Goal: Transaction & Acquisition: Purchase product/service

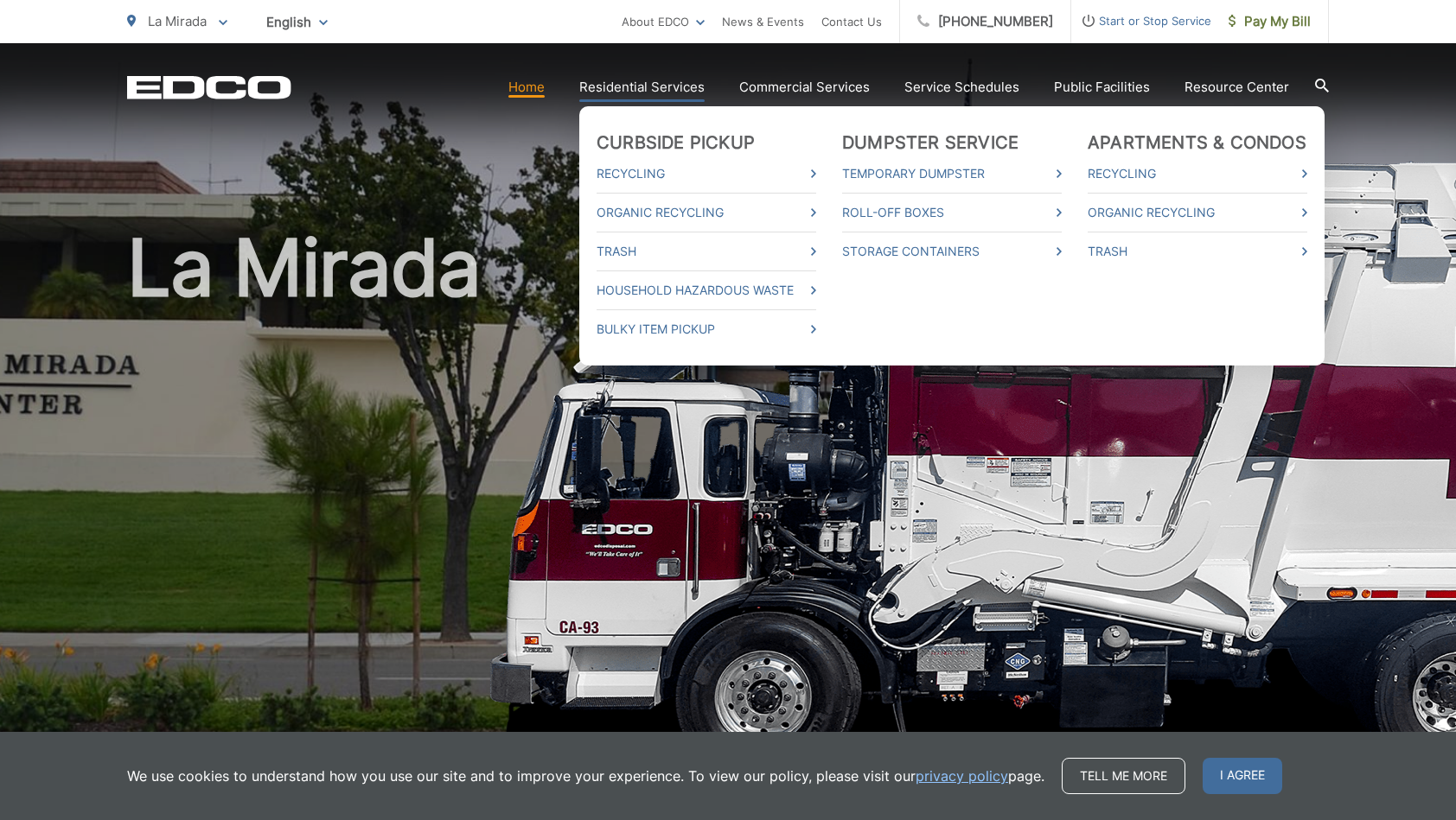
click at [688, 83] on link "Residential Services" at bounding box center [642, 86] width 126 height 21
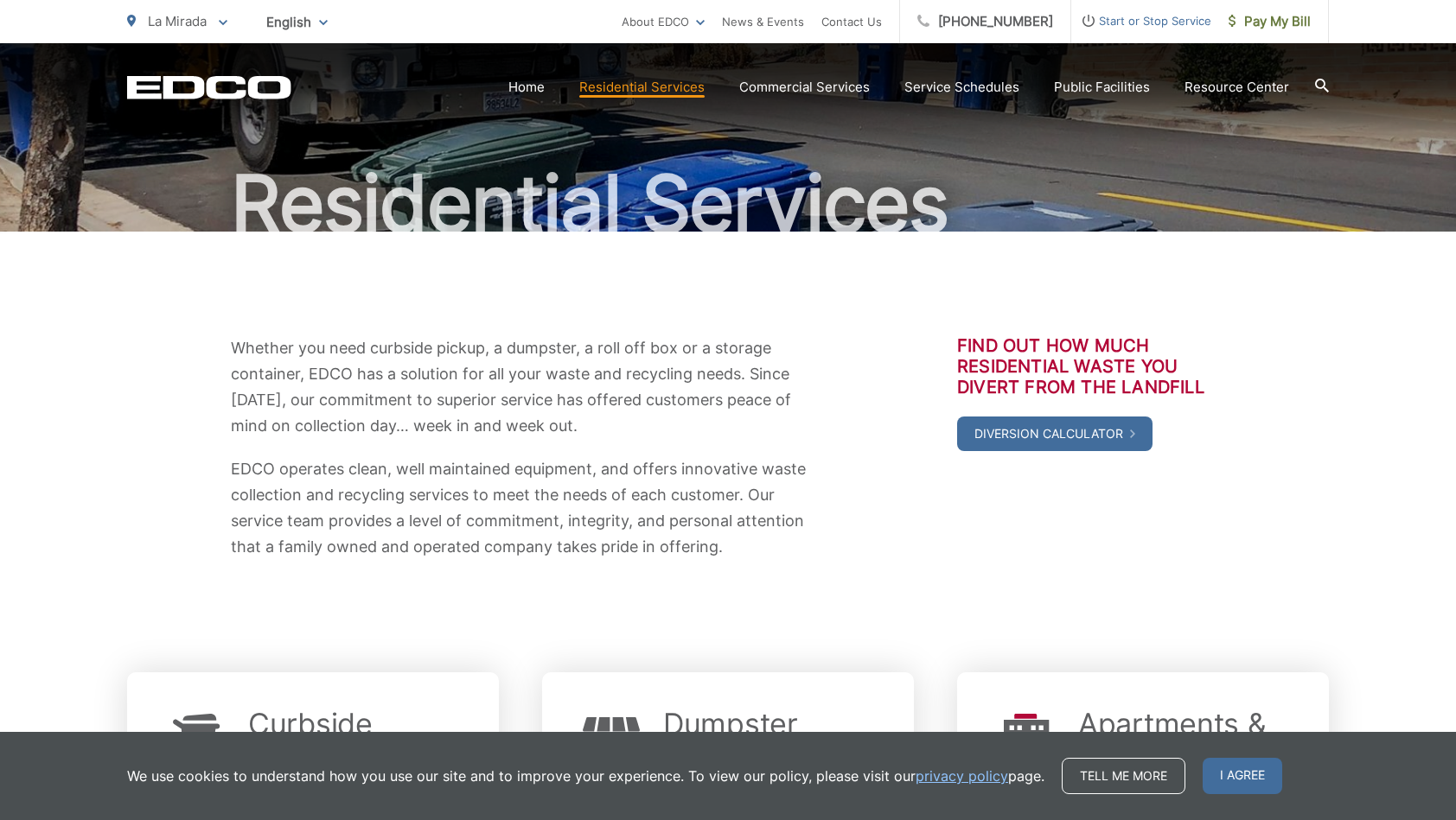
scroll to position [102, 0]
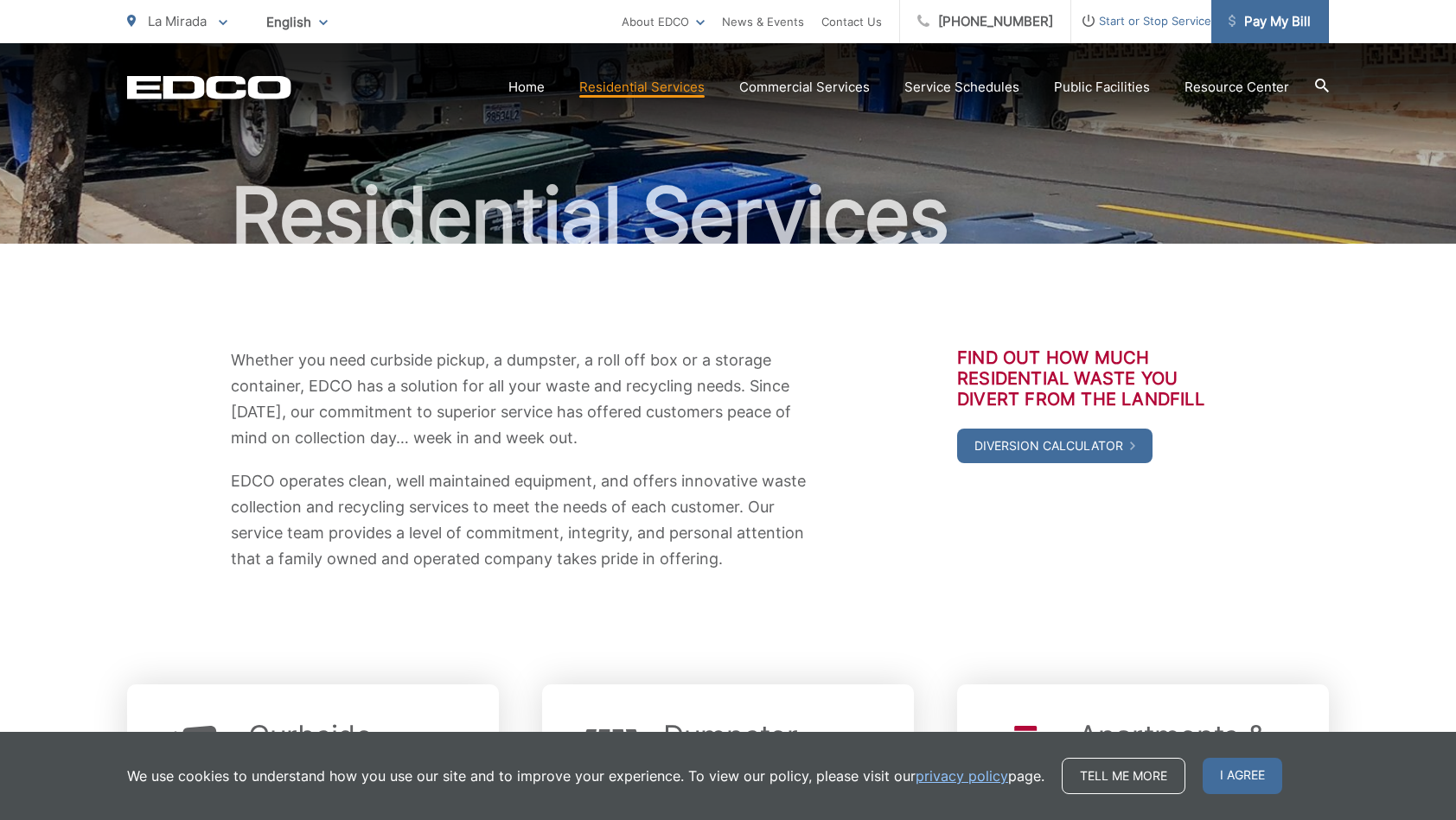
click at [1273, 25] on span "Pay My Bill" at bounding box center [1270, 21] width 82 height 21
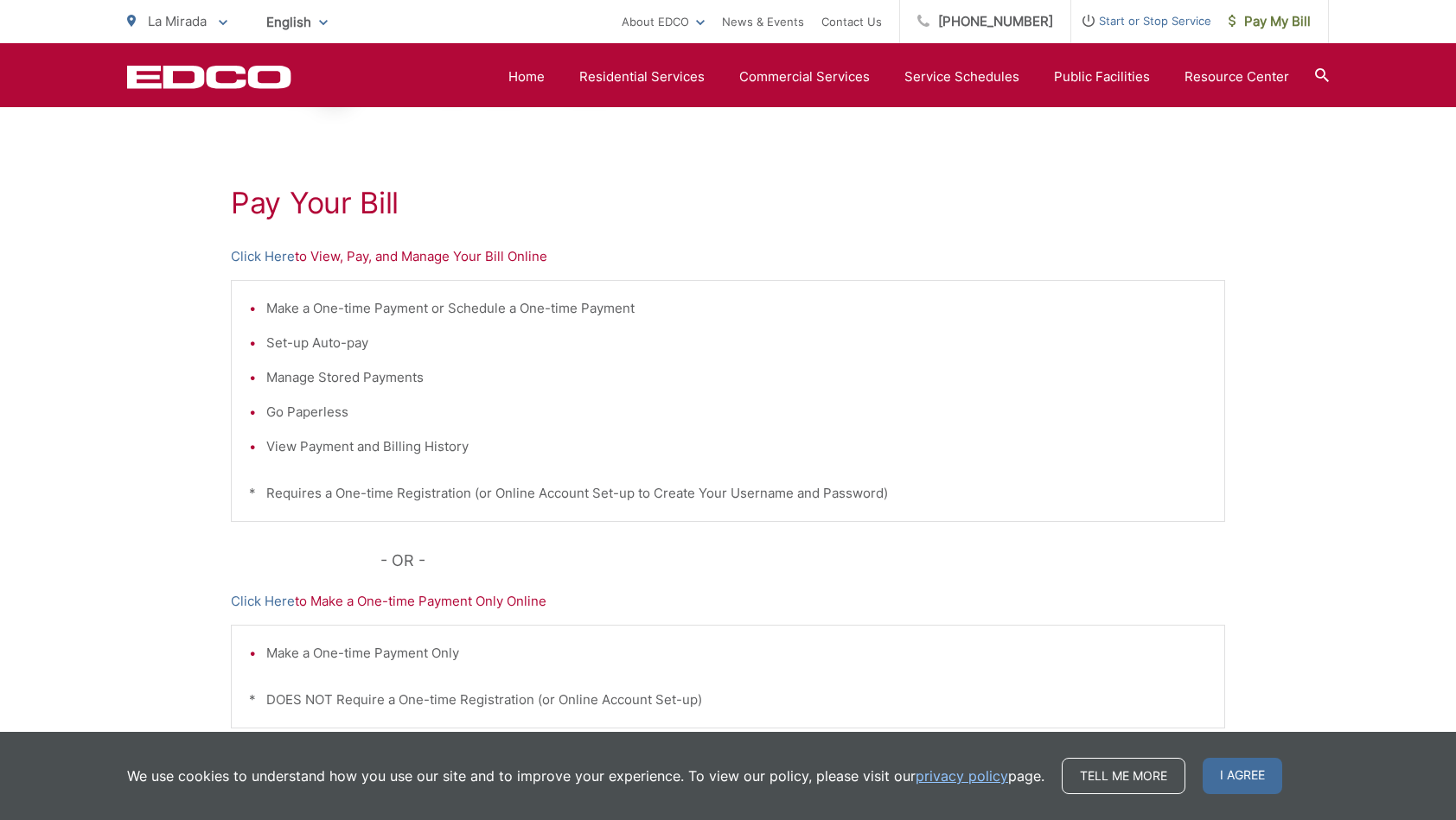
scroll to position [266, 0]
click at [271, 258] on link "Click Here" at bounding box center [262, 254] width 64 height 21
